Goal: Task Accomplishment & Management: Use online tool/utility

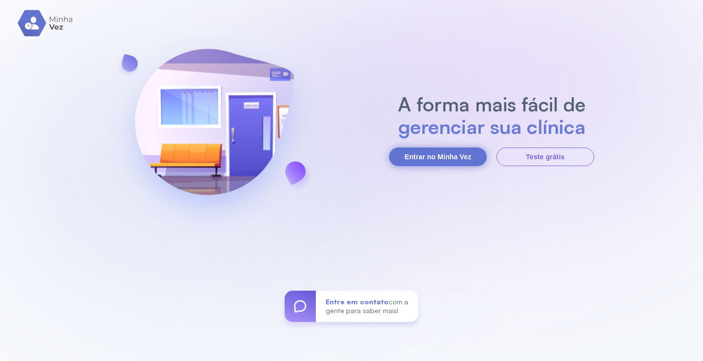
click at [443, 152] on button "Entrar no Minha Vez" at bounding box center [438, 156] width 98 height 19
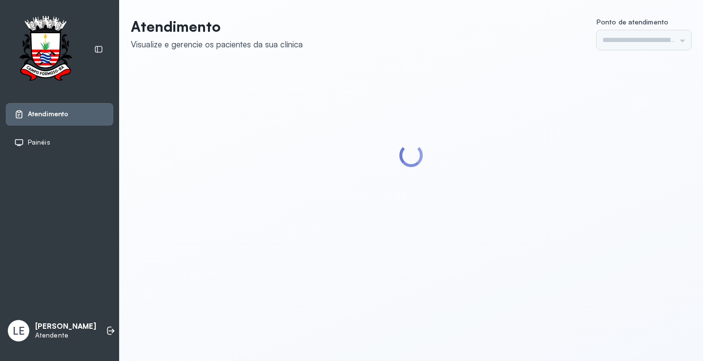
type input "*********"
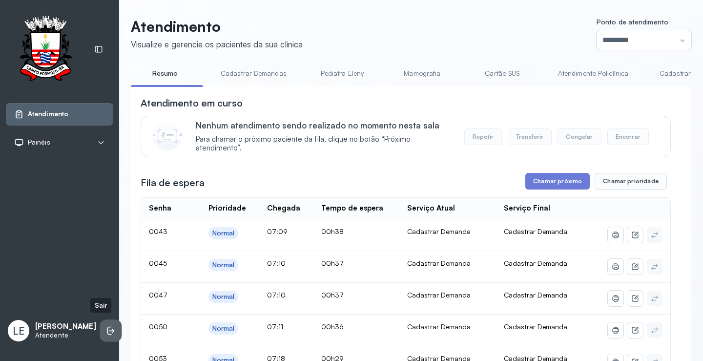
click at [106, 326] on icon at bounding box center [111, 331] width 10 height 10
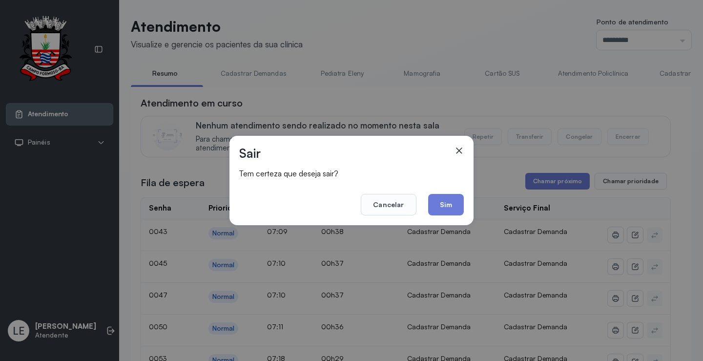
click at [441, 193] on footer "Cancelar Sim" at bounding box center [351, 197] width 225 height 35
click at [459, 209] on button "Sim" at bounding box center [446, 204] width 36 height 21
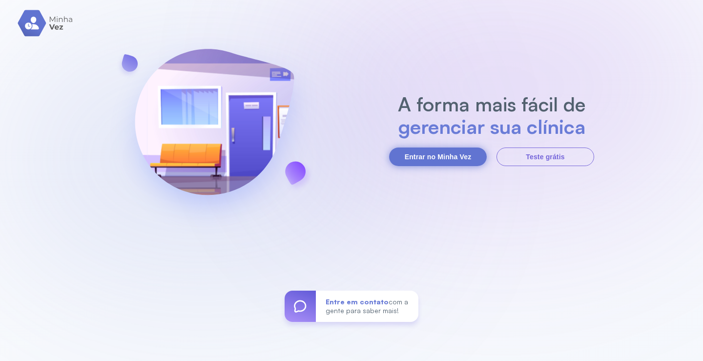
click at [445, 152] on button "Entrar no Minha Vez" at bounding box center [438, 156] width 98 height 19
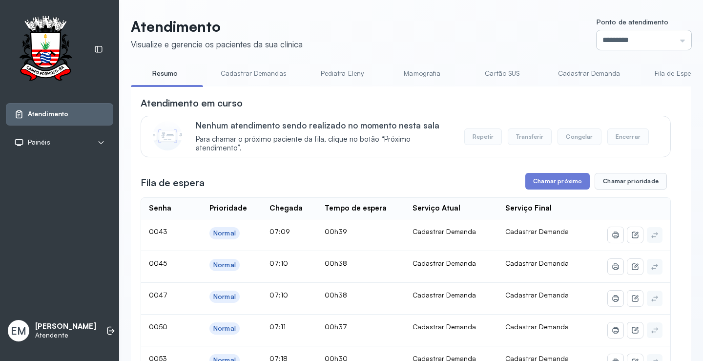
click at [623, 30] on input "*********" at bounding box center [644, 40] width 95 height 20
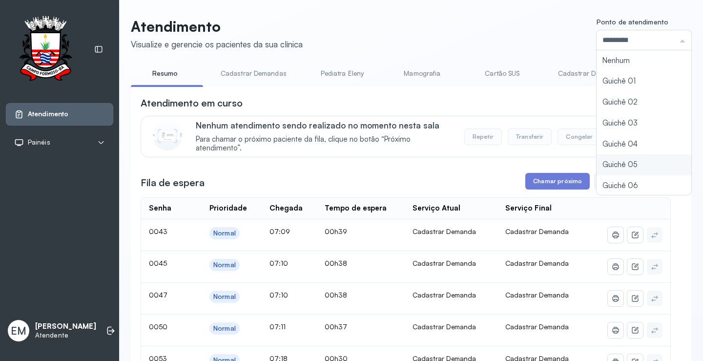
type input "*********"
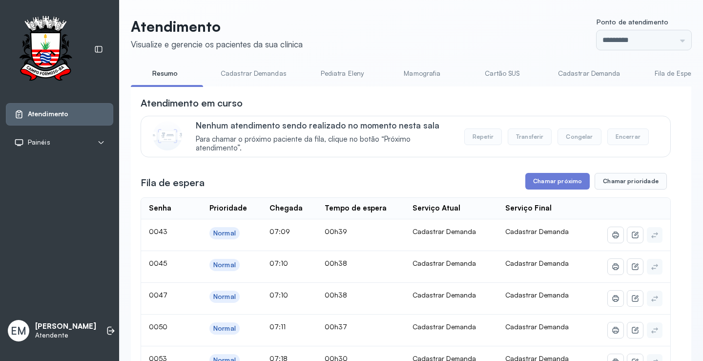
click at [550, 188] on button "Chamar próximo" at bounding box center [557, 181] width 64 height 17
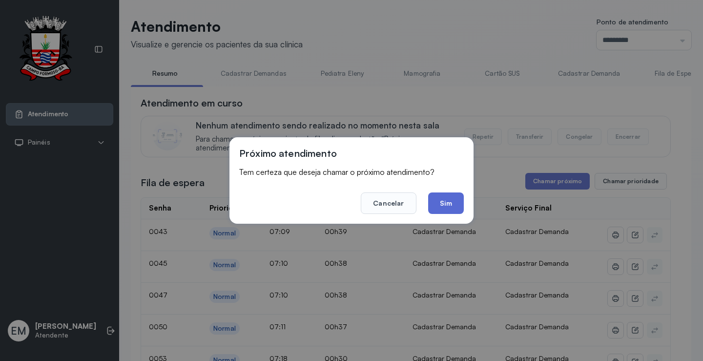
click at [443, 202] on button "Sim" at bounding box center [446, 202] width 36 height 21
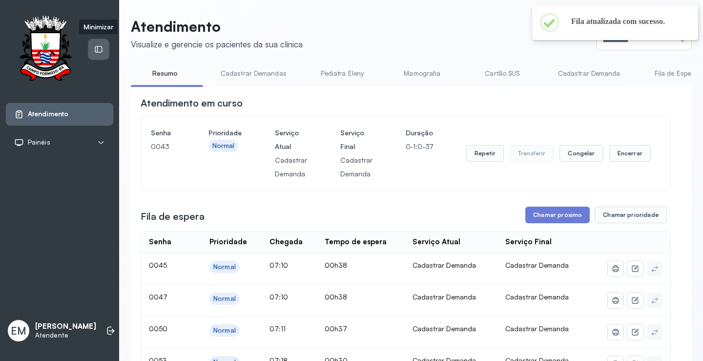
click at [107, 44] on div at bounding box center [98, 49] width 21 height 21
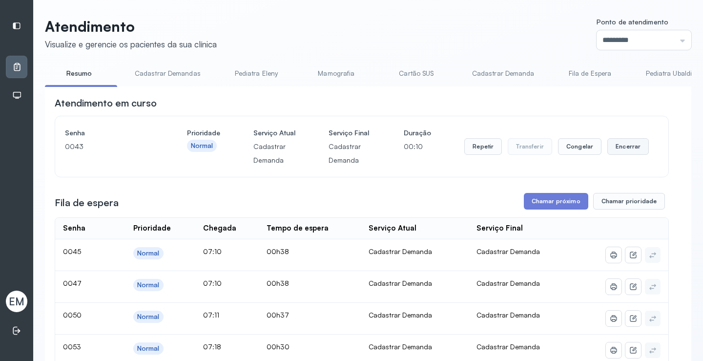
click at [632, 154] on button "Encerrar" at bounding box center [628, 146] width 42 height 17
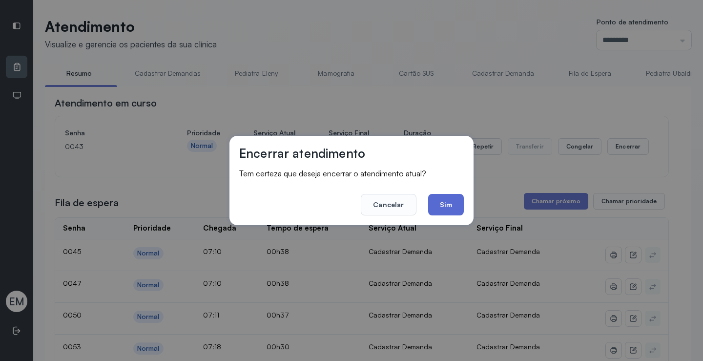
click at [444, 204] on button "Sim" at bounding box center [446, 204] width 36 height 21
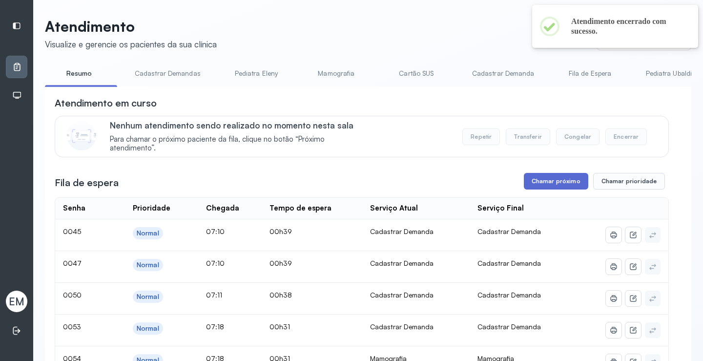
click at [559, 188] on button "Chamar próximo" at bounding box center [556, 181] width 64 height 17
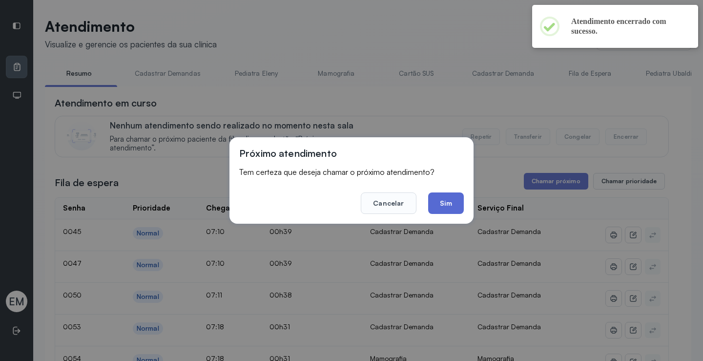
click at [449, 200] on button "Sim" at bounding box center [446, 202] width 36 height 21
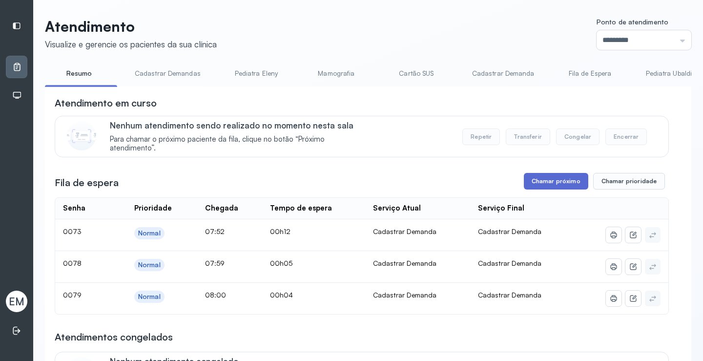
click at [553, 181] on button "Chamar próximo" at bounding box center [556, 181] width 64 height 17
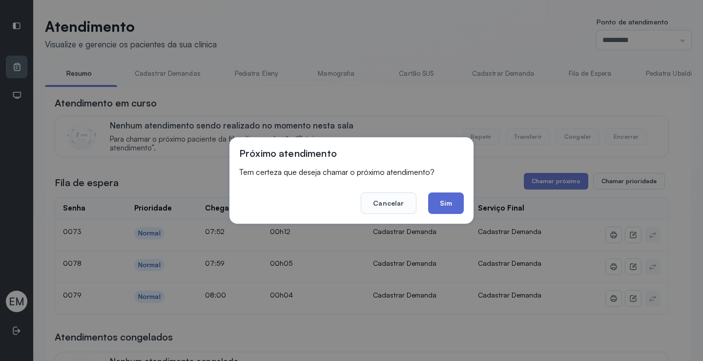
click at [457, 199] on button "Sim" at bounding box center [446, 202] width 36 height 21
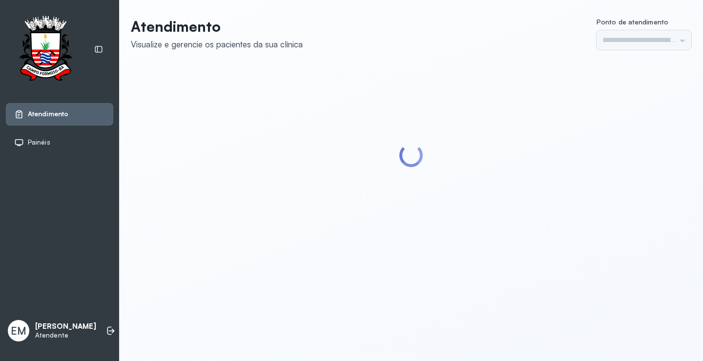
type input "*********"
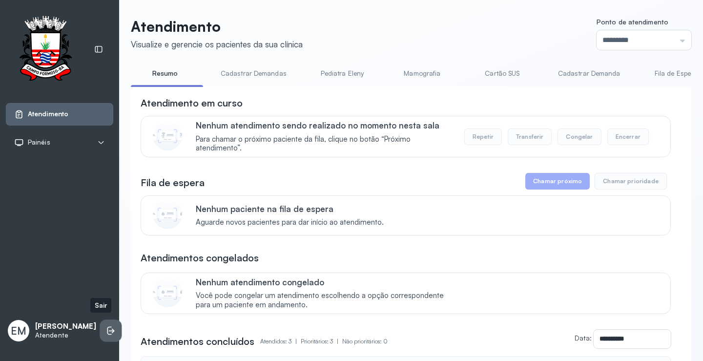
click at [107, 328] on icon at bounding box center [109, 331] width 4 height 8
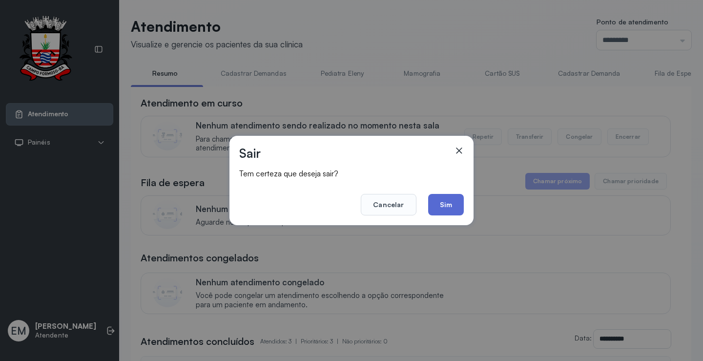
click at [462, 202] on button "Sim" at bounding box center [446, 204] width 36 height 21
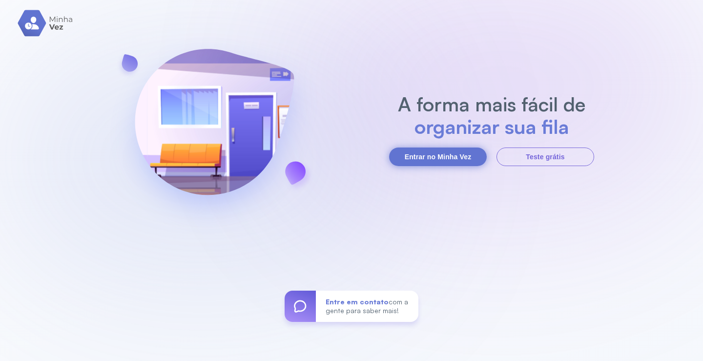
click at [430, 157] on button "Entrar no Minha Vez" at bounding box center [438, 156] width 98 height 19
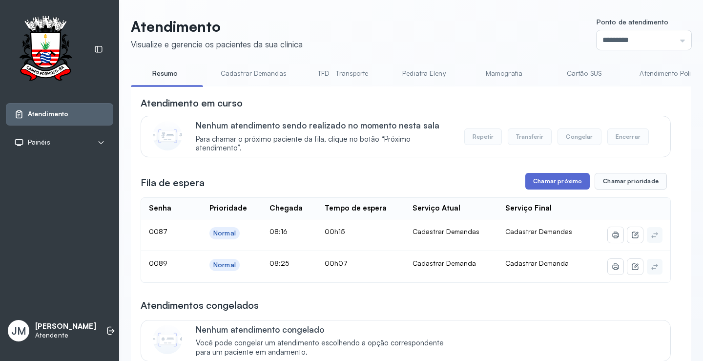
click at [564, 186] on button "Chamar próximo" at bounding box center [557, 181] width 64 height 17
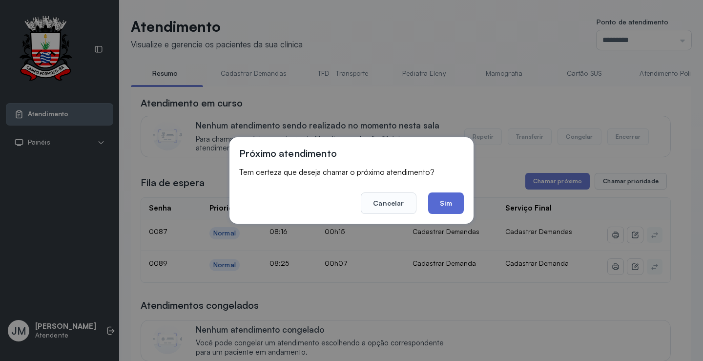
click at [459, 200] on button "Sim" at bounding box center [446, 202] width 36 height 21
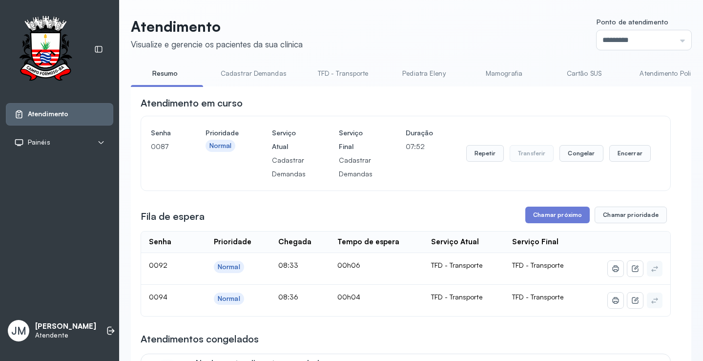
click at [245, 77] on link "Cadastrar Demandas" at bounding box center [253, 73] width 85 height 16
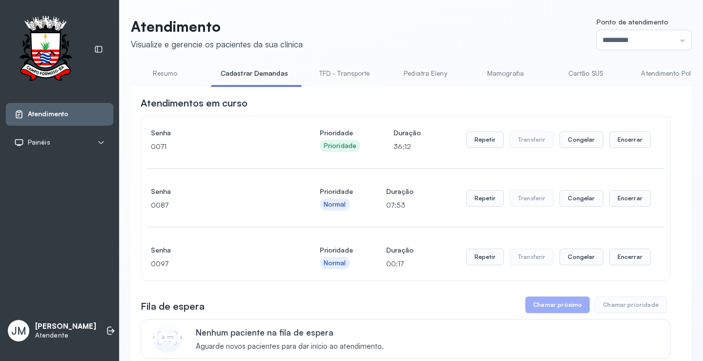
click at [167, 76] on link "Resumo" at bounding box center [165, 73] width 68 height 16
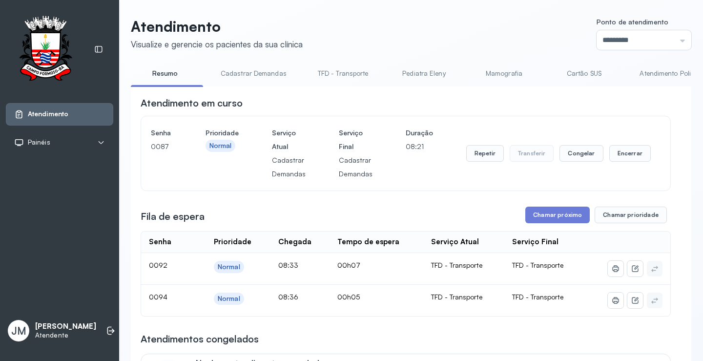
click at [282, 71] on link "Cadastrar Demandas" at bounding box center [253, 73] width 85 height 16
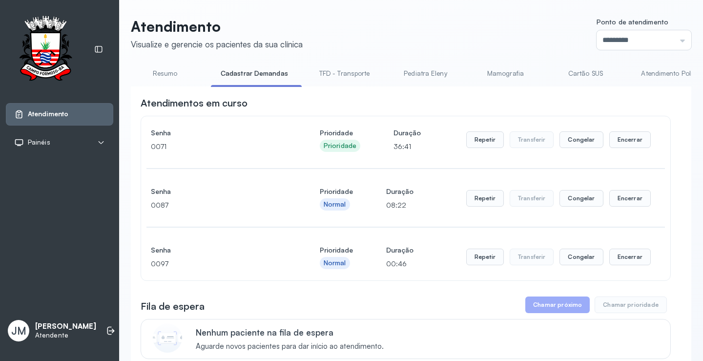
click at [168, 72] on link "Resumo" at bounding box center [165, 73] width 68 height 16
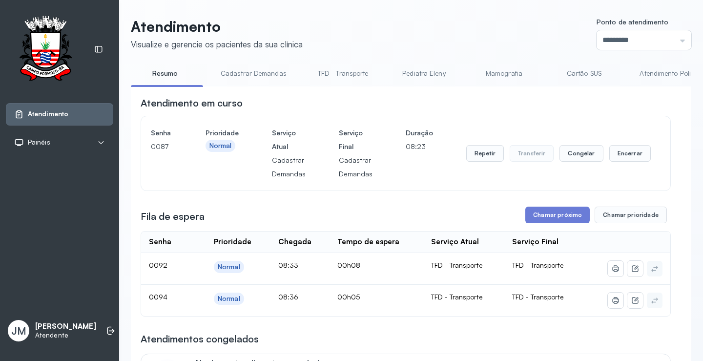
click at [426, 71] on link "Pediatra Eleny" at bounding box center [424, 73] width 68 height 16
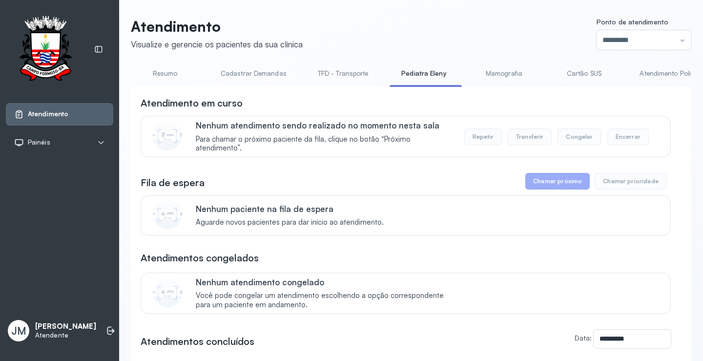
click at [160, 76] on link "Resumo" at bounding box center [165, 73] width 68 height 16
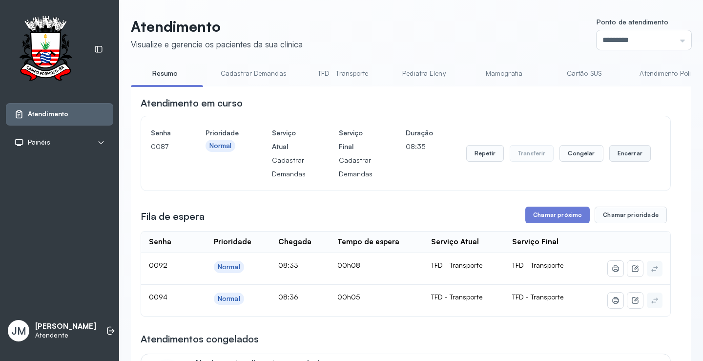
click at [626, 157] on button "Encerrar" at bounding box center [630, 153] width 42 height 17
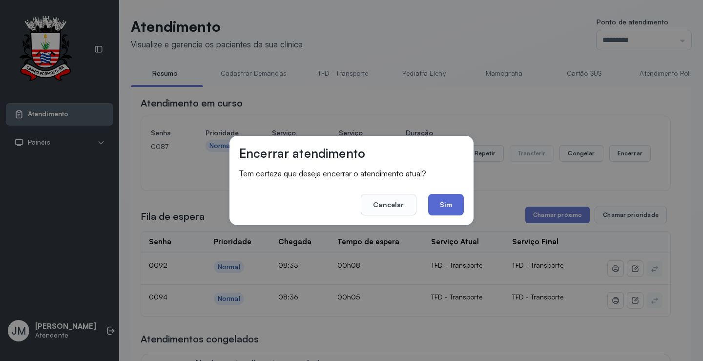
click at [447, 206] on button "Sim" at bounding box center [446, 204] width 36 height 21
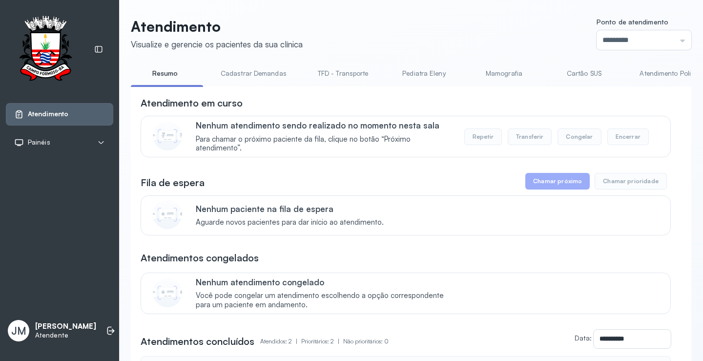
click at [250, 73] on link "Cadastrar Demandas" at bounding box center [253, 73] width 85 height 16
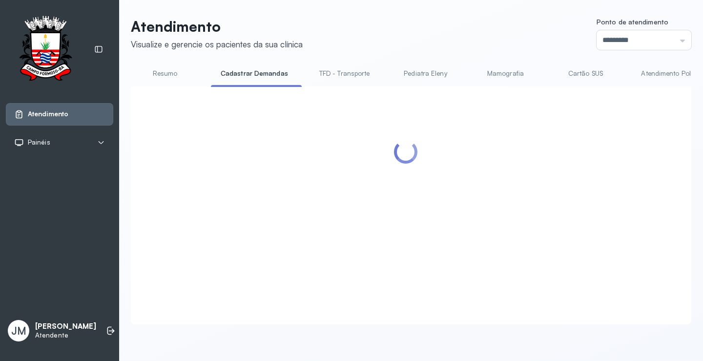
click at [147, 76] on link "Resumo" at bounding box center [165, 73] width 68 height 16
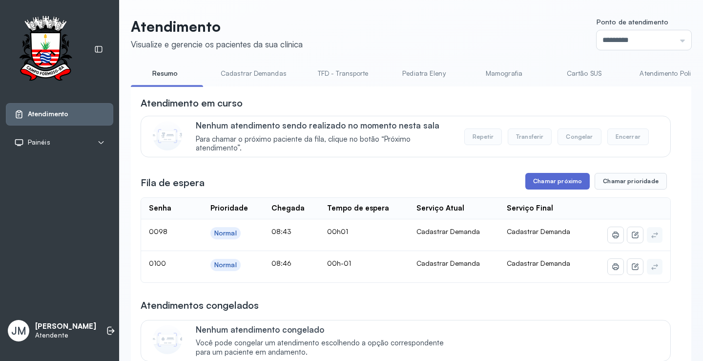
click at [551, 182] on button "Chamar próximo" at bounding box center [557, 181] width 64 height 17
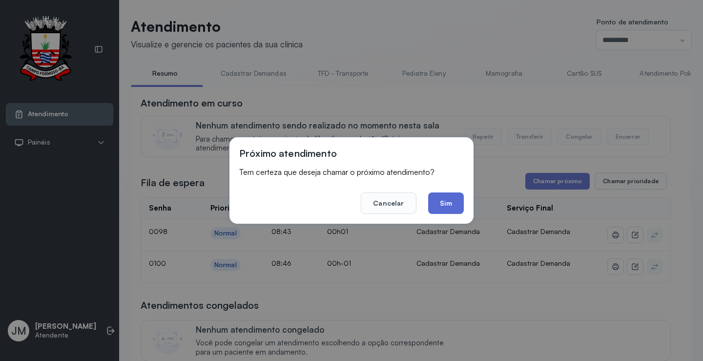
click at [444, 196] on button "Sim" at bounding box center [446, 202] width 36 height 21
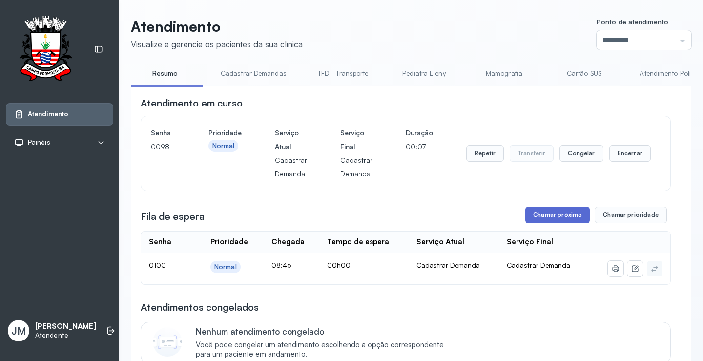
click at [550, 216] on button "Chamar próximo" at bounding box center [557, 215] width 64 height 17
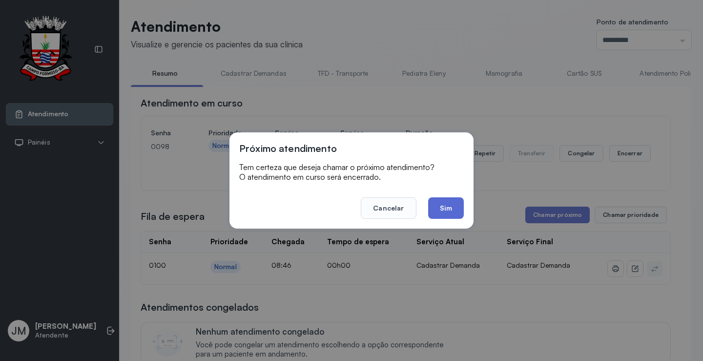
click at [436, 209] on button "Sim" at bounding box center [446, 207] width 36 height 21
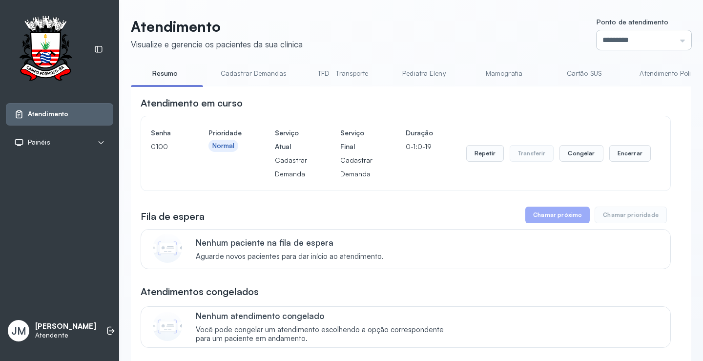
click at [670, 49] on input "*********" at bounding box center [644, 40] width 95 height 20
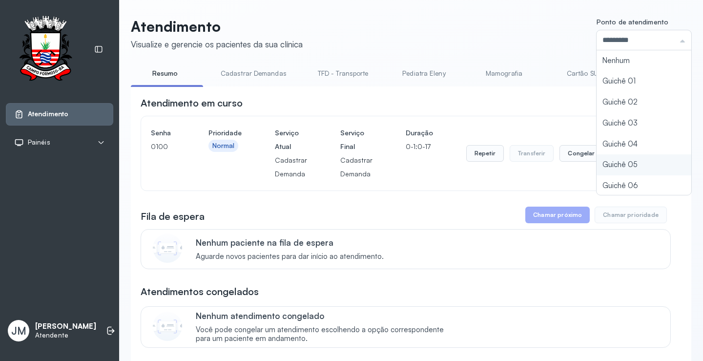
type input "*********"
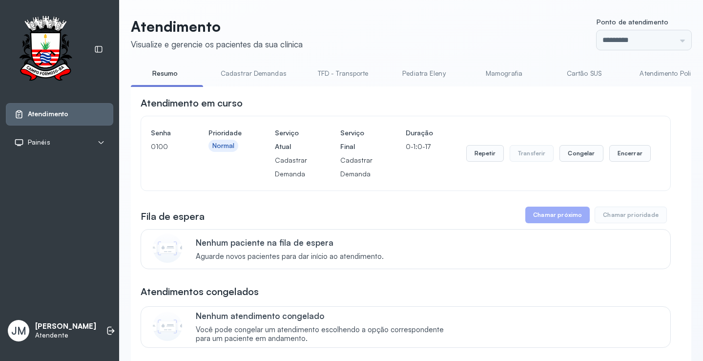
click at [599, 162] on div "Atendimento Visualize e gerencie os pacientes da sua clínica Ponto de atendimen…" at bounding box center [411, 289] width 561 height 542
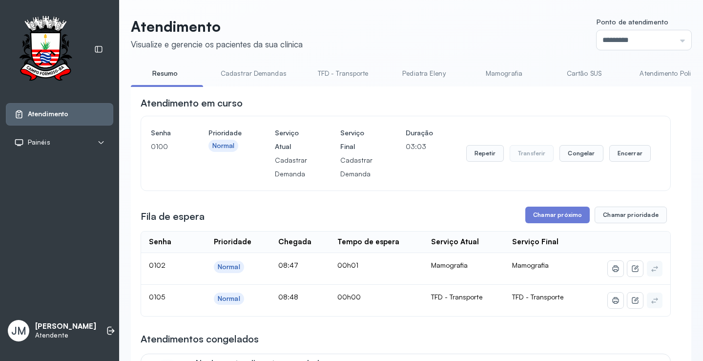
click at [619, 146] on div "Repetir Transferir Congelar Encerrar" at bounding box center [558, 153] width 185 height 55
click at [619, 148] on button "Encerrar" at bounding box center [630, 153] width 42 height 17
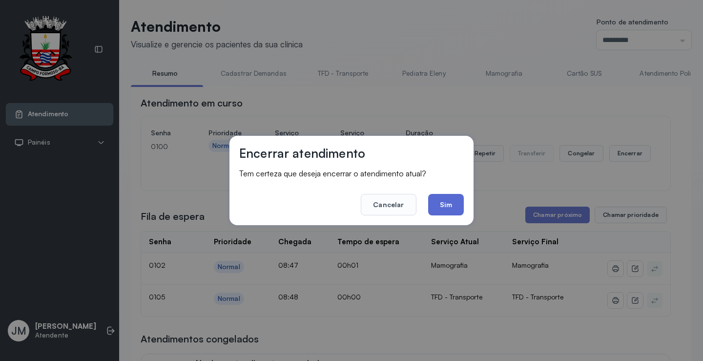
click at [441, 206] on button "Sim" at bounding box center [446, 204] width 36 height 21
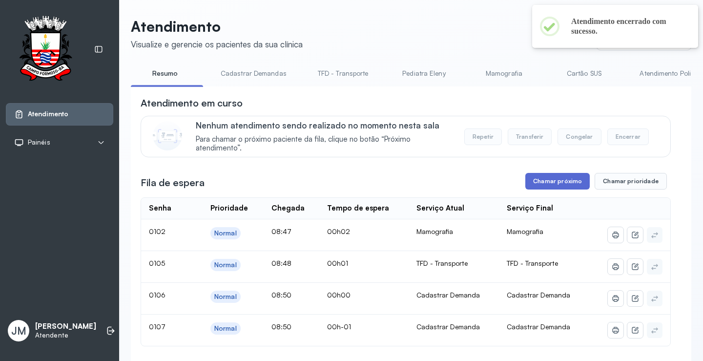
click at [546, 183] on button "Chamar próximo" at bounding box center [557, 181] width 64 height 17
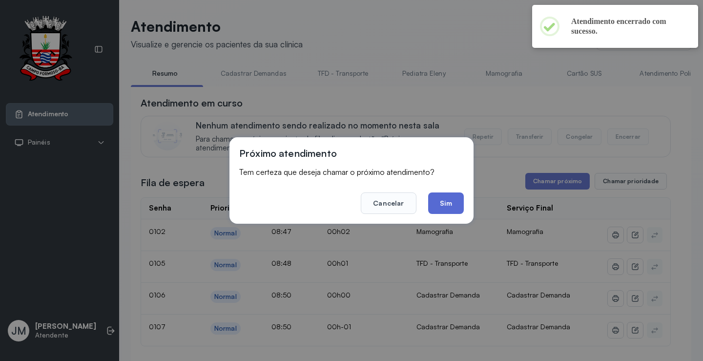
click at [439, 197] on button "Sim" at bounding box center [446, 202] width 36 height 21
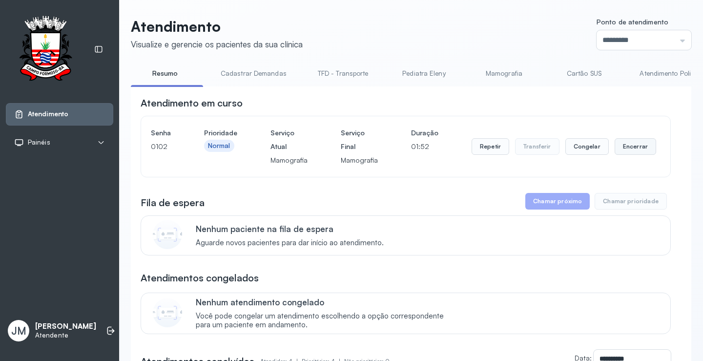
click at [625, 146] on button "Encerrar" at bounding box center [636, 146] width 42 height 17
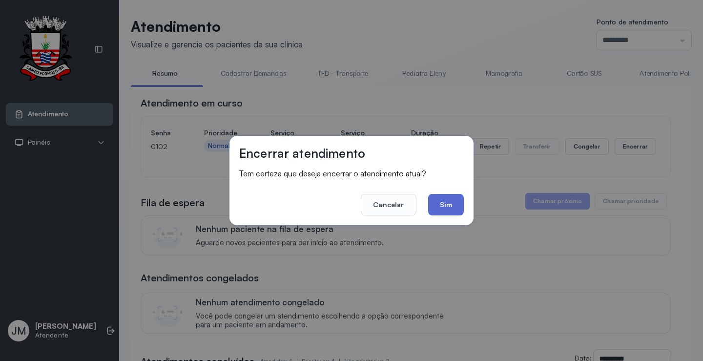
click at [450, 205] on button "Sim" at bounding box center [446, 204] width 36 height 21
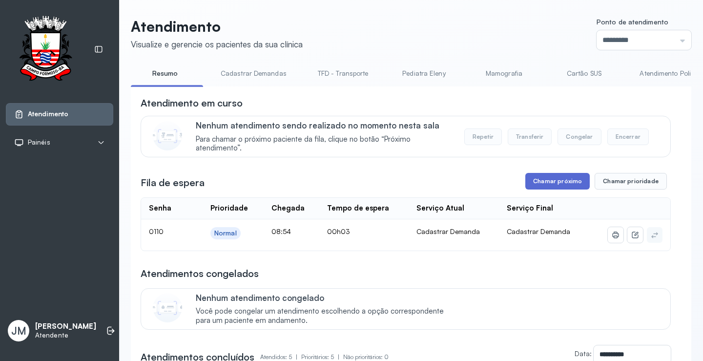
click at [557, 188] on button "Chamar próximo" at bounding box center [557, 181] width 64 height 17
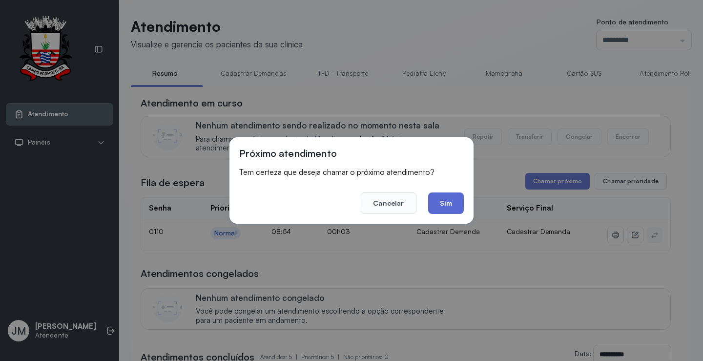
click at [445, 208] on button "Sim" at bounding box center [446, 202] width 36 height 21
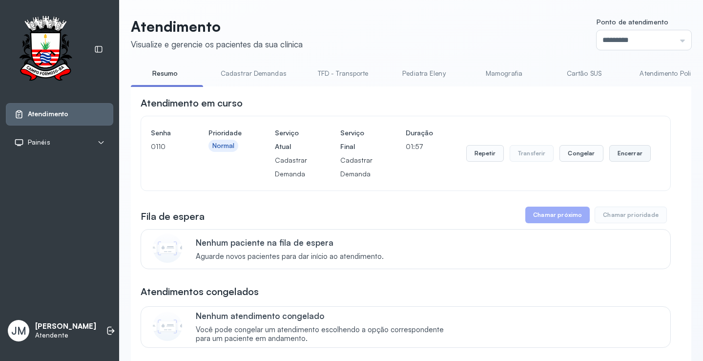
click at [631, 154] on button "Encerrar" at bounding box center [630, 153] width 42 height 17
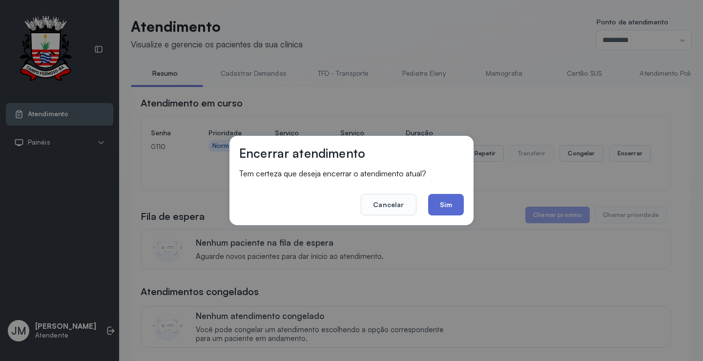
click at [441, 204] on button "Sim" at bounding box center [446, 204] width 36 height 21
